Goal: Task Accomplishment & Management: Use online tool/utility

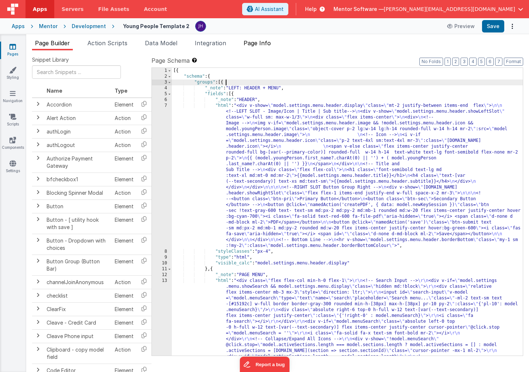
click at [261, 45] on span "Page Info" at bounding box center [257, 42] width 27 height 7
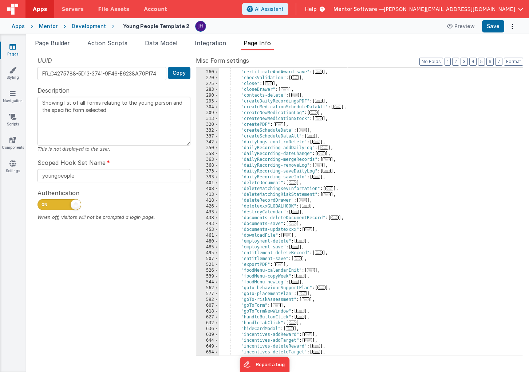
scroll to position [188, 0]
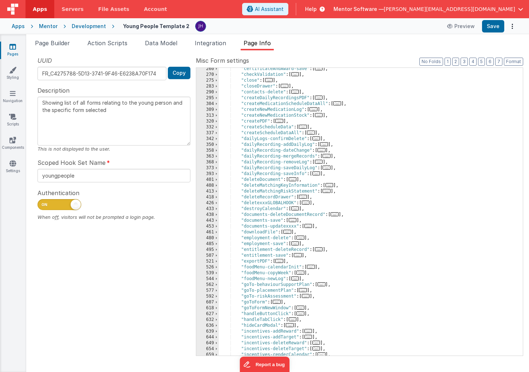
click at [322, 150] on span "..." at bounding box center [322, 150] width 8 height 4
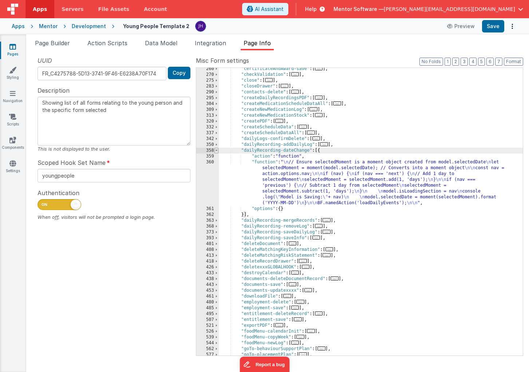
click at [217, 151] on span at bounding box center [217, 151] width 4 height 6
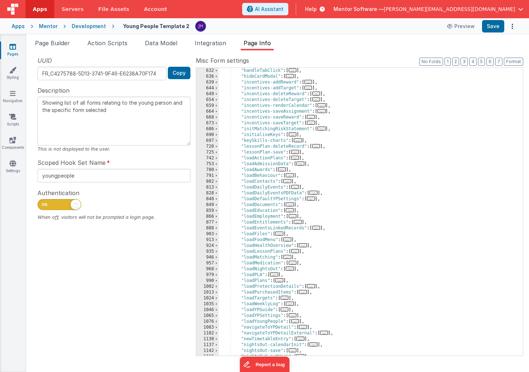
scroll to position [437, 0]
click at [297, 187] on span "..." at bounding box center [296, 187] width 8 height 4
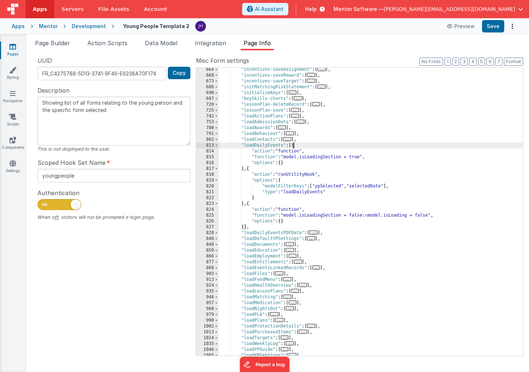
scroll to position [479, 0]
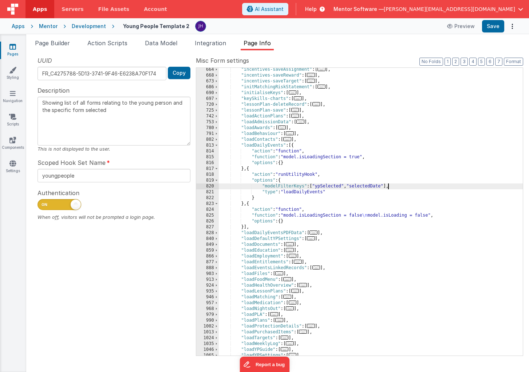
click at [388, 184] on div ""incentives-saveAssignment" : [ ... ] , "incentives-saveReward" : [ ... ] , "in…" at bounding box center [371, 216] width 304 height 299
click at [493, 29] on button "Save" at bounding box center [493, 26] width 22 height 12
